Goal: Transaction & Acquisition: Download file/media

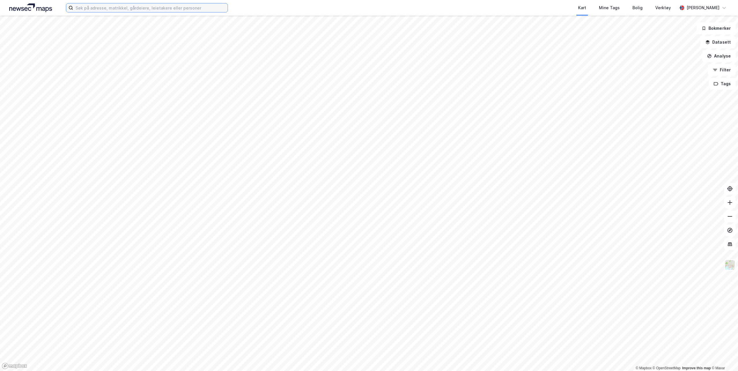
click at [105, 5] on input at bounding box center [150, 7] width 154 height 9
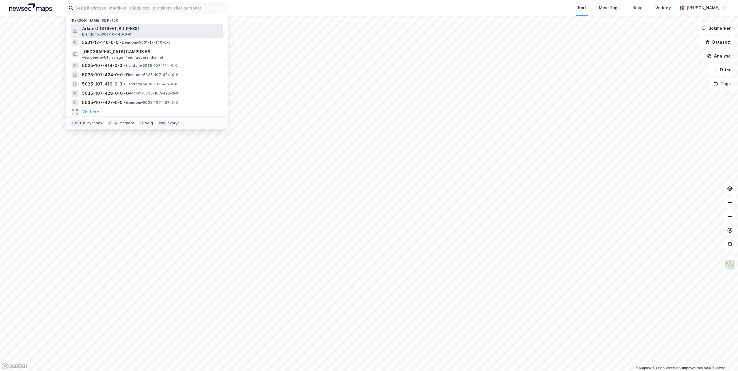
click at [103, 32] on span "Eiendom • 5001-16-140-0-0" at bounding box center [106, 34] width 49 height 5
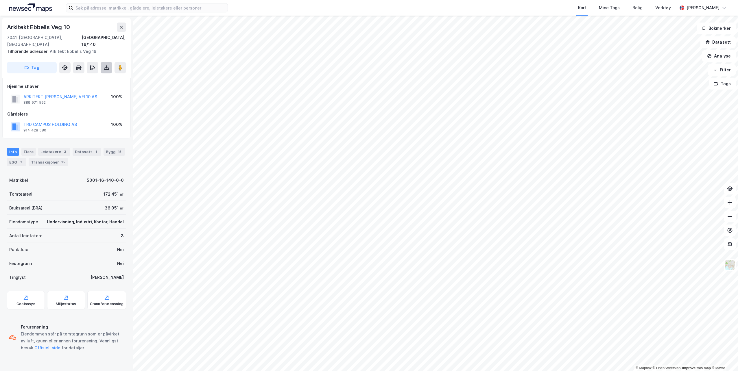
click at [106, 65] on icon at bounding box center [106, 66] width 1 height 3
click at [96, 86] on div "Last ned matrikkelrapport" at bounding box center [85, 88] width 48 height 5
click at [80, 86] on div "Last ned matrikkelrapport" at bounding box center [85, 88] width 48 height 5
